Goal: Transaction & Acquisition: Purchase product/service

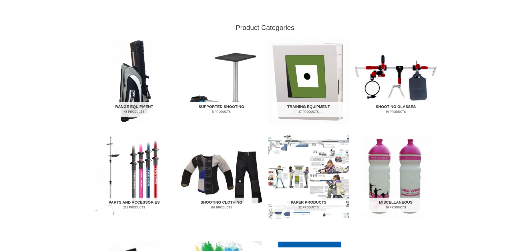
scroll to position [312, 0]
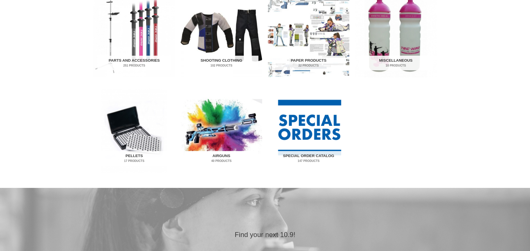
click at [217, 126] on img "Visit product category Airguns" at bounding box center [221, 130] width 81 height 85
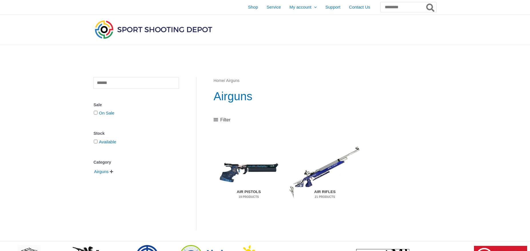
click at [326, 176] on img "Visit product category Air Rifles" at bounding box center [324, 172] width 70 height 74
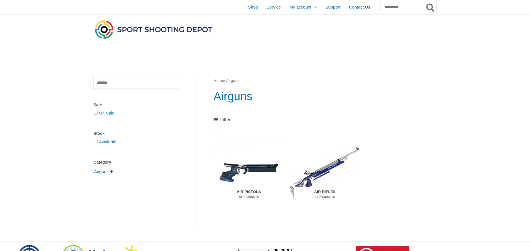
scroll to position [86, 0]
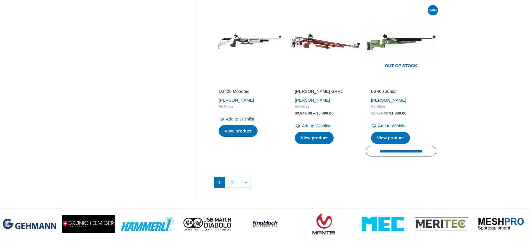
scroll to position [825, 0]
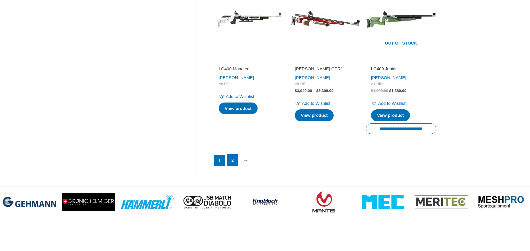
click at [233, 157] on link "2" at bounding box center [232, 160] width 11 height 11
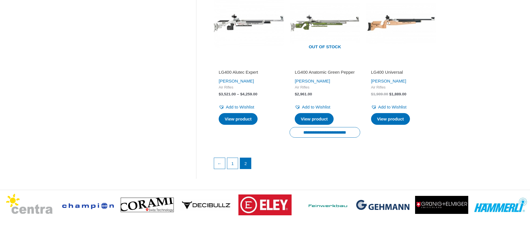
scroll to position [343, 0]
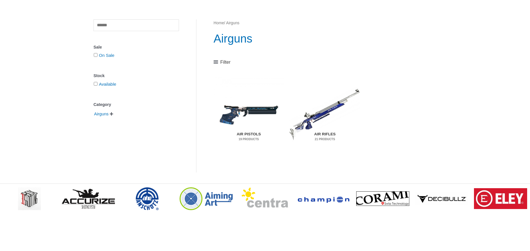
scroll to position [73, 0]
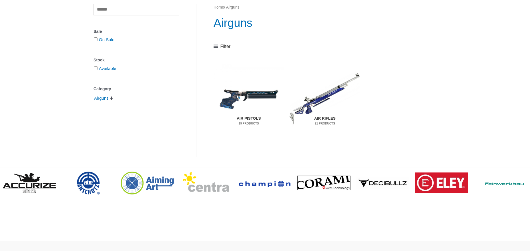
click at [318, 99] on img "Visit product category Air Rifles" at bounding box center [324, 99] width 70 height 74
